Goal: Task Accomplishment & Management: Manage account settings

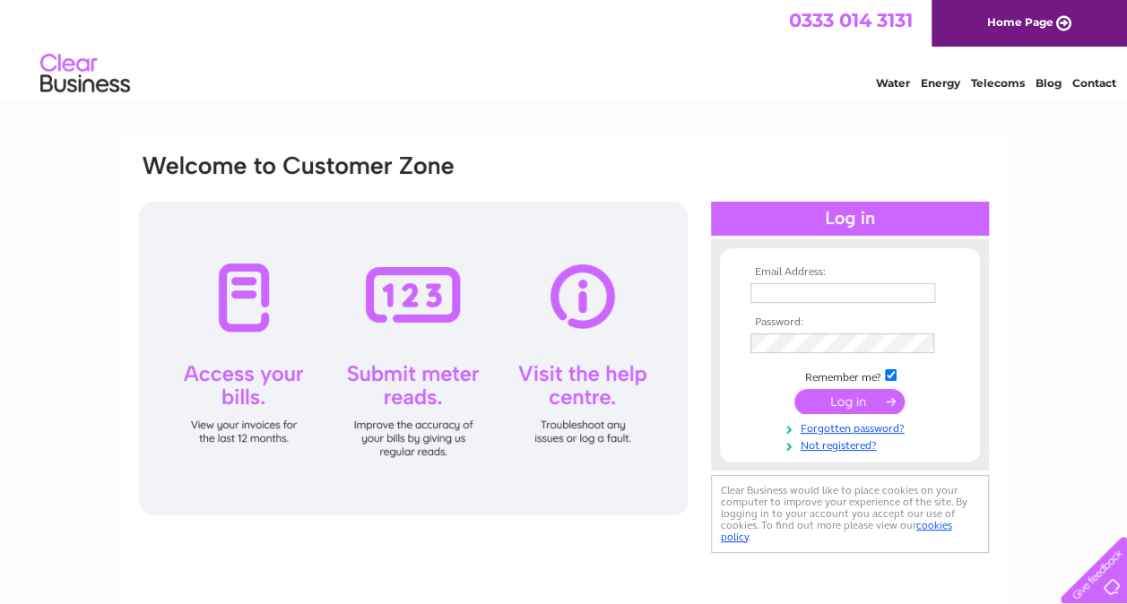
type input "[PERSON_NAME][EMAIL_ADDRESS][PERSON_NAME][DOMAIN_NAME]"
click at [849, 402] on input "submit" at bounding box center [849, 401] width 110 height 25
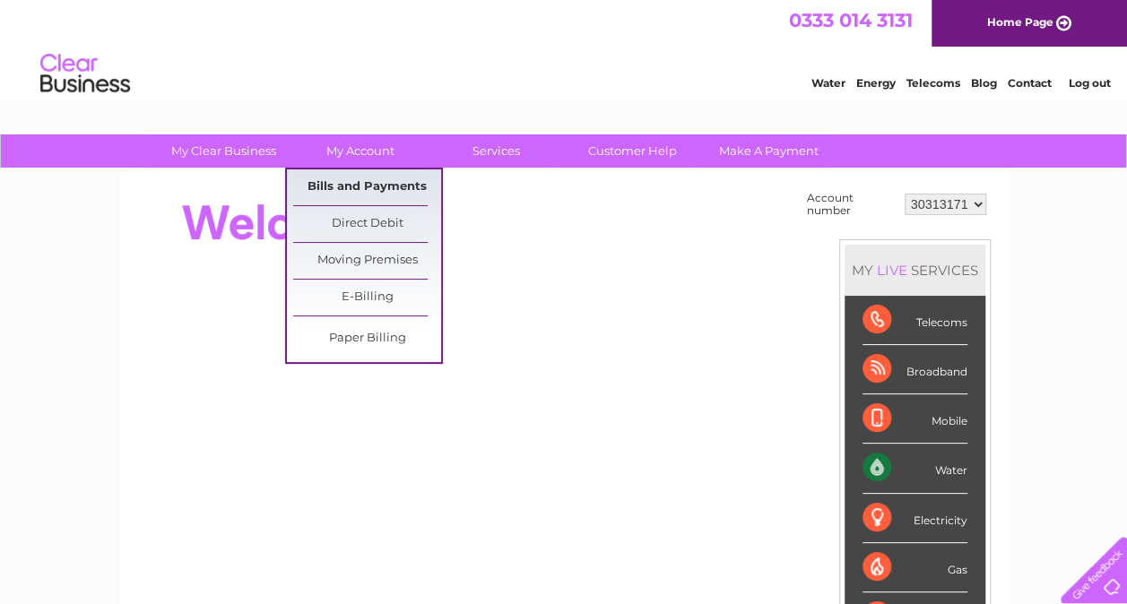
click at [353, 192] on link "Bills and Payments" at bounding box center [367, 187] width 148 height 36
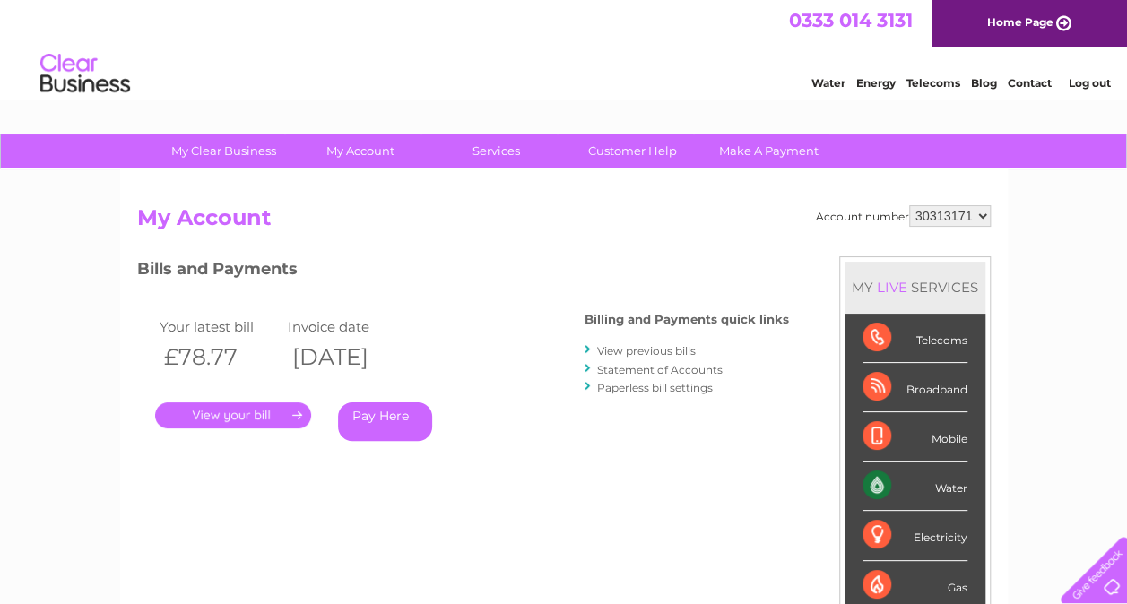
click at [630, 347] on link "View previous bills" at bounding box center [646, 350] width 99 height 13
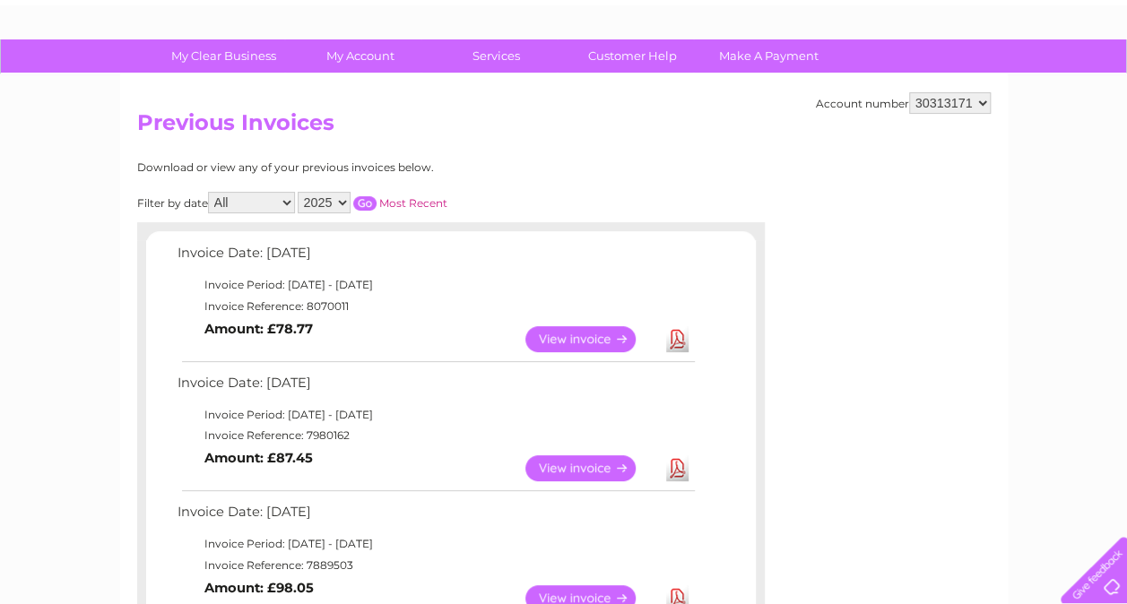
scroll to position [117, 0]
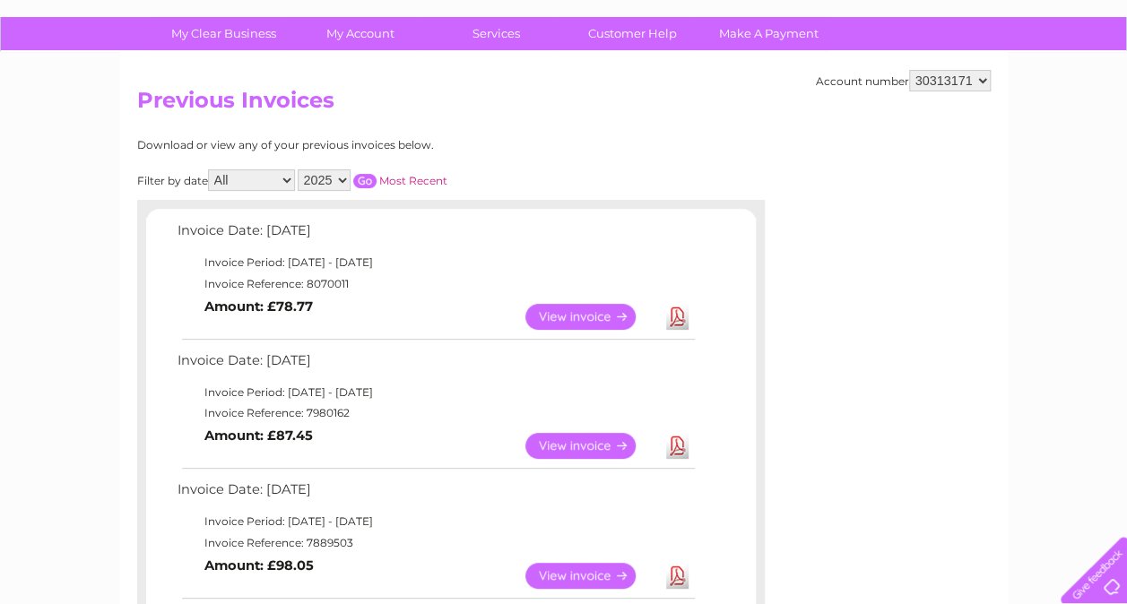
click at [567, 309] on link "View" at bounding box center [591, 317] width 132 height 26
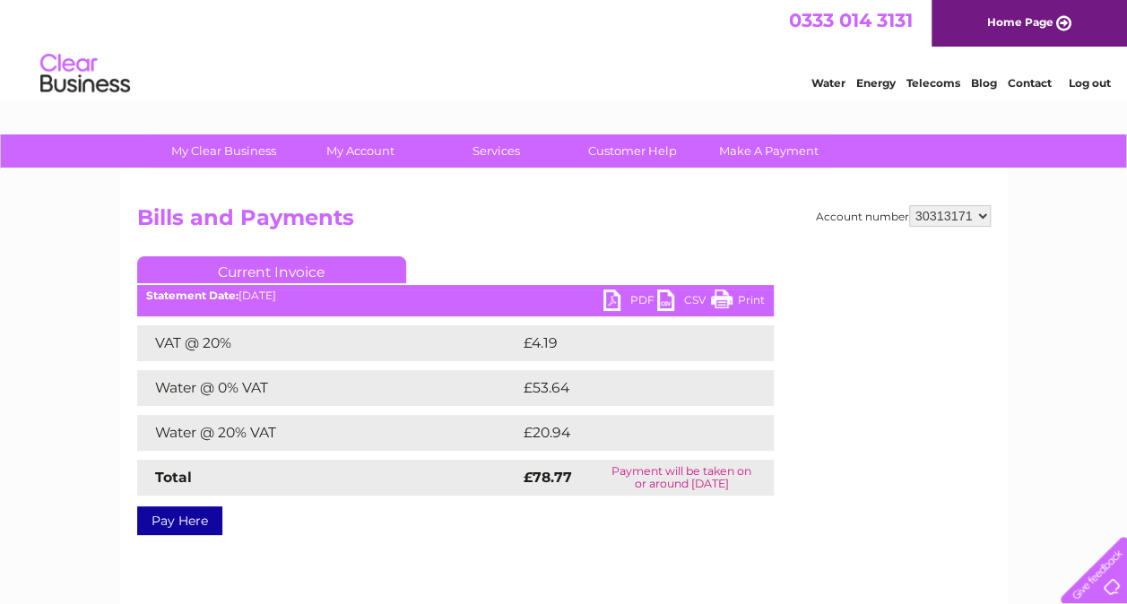
click at [624, 305] on link "PDF" at bounding box center [630, 303] width 54 height 26
click at [541, 231] on h2 "Bills and Payments" at bounding box center [563, 222] width 853 height 34
